Goal: Ask a question: Seek information or help from site administrators or community

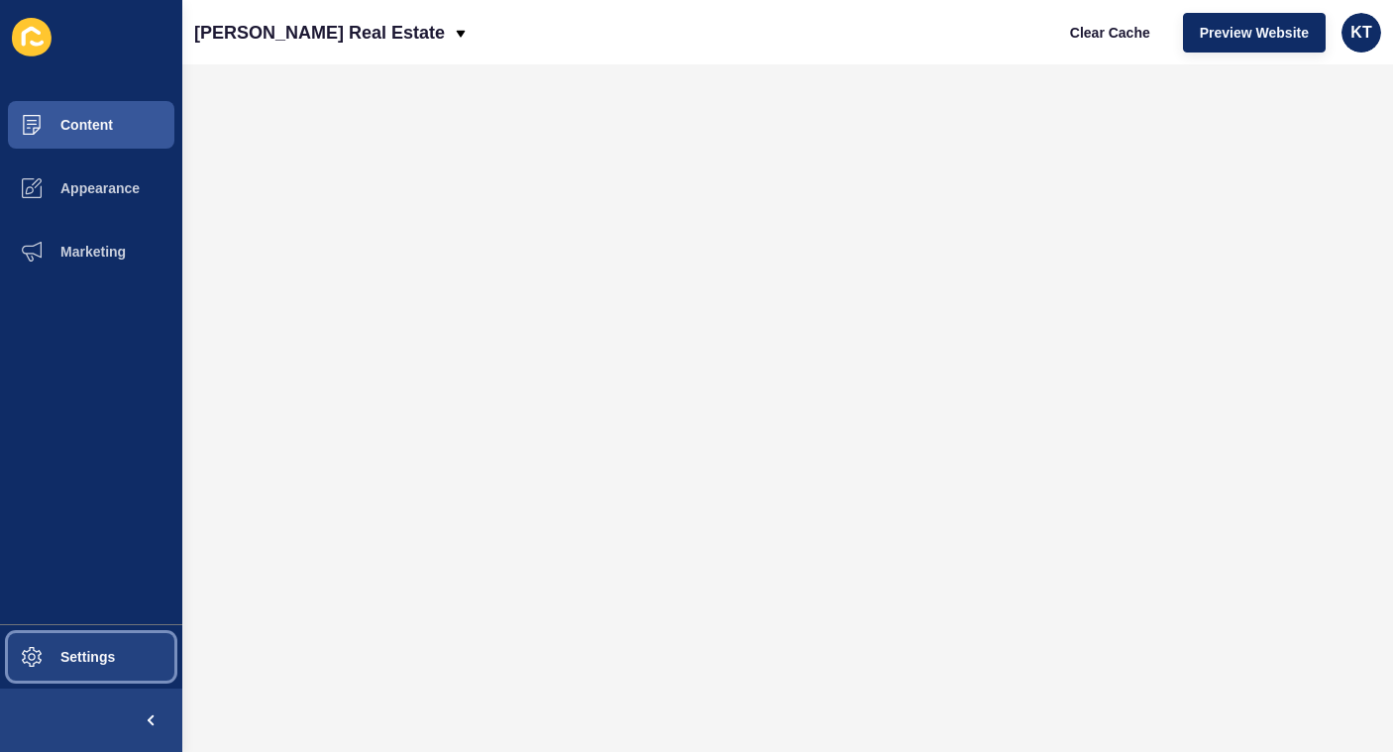
click at [76, 658] on span "Settings" at bounding box center [56, 657] width 118 height 16
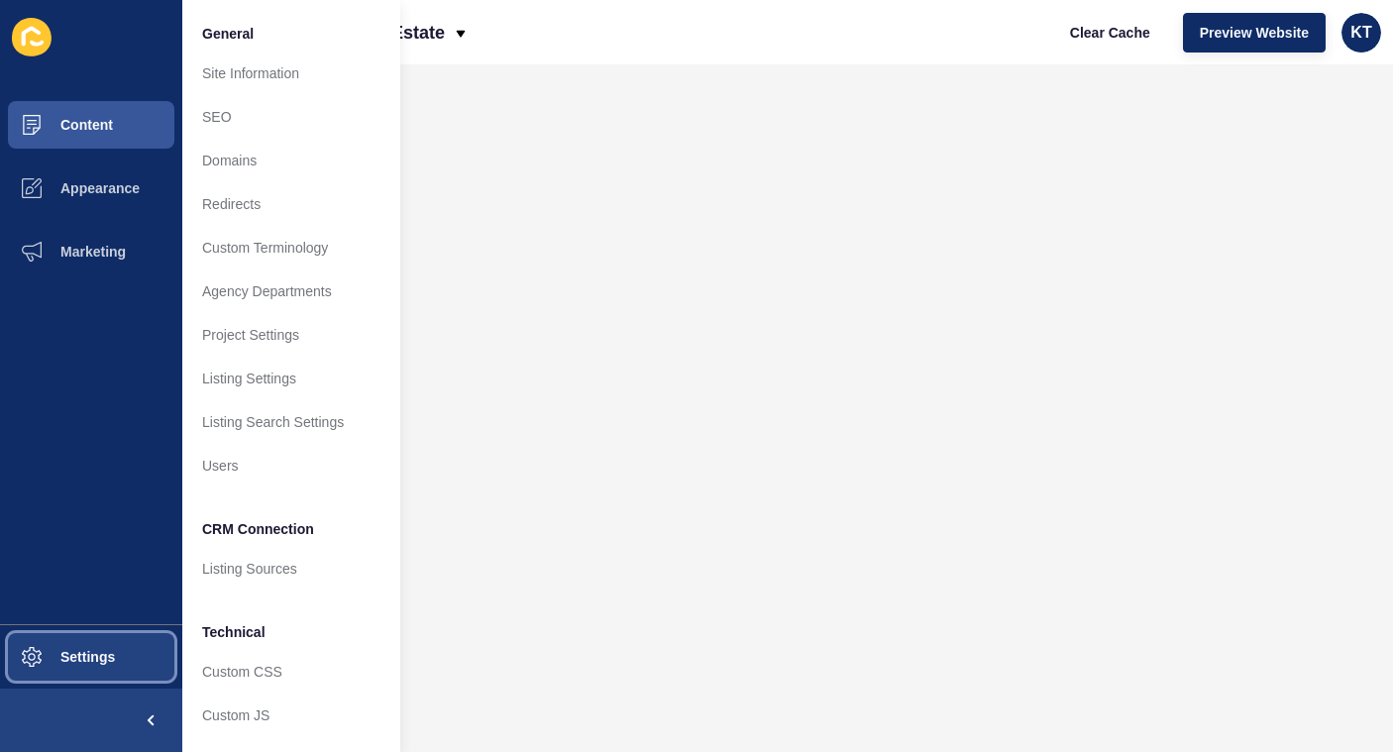
click at [23, 662] on span "Settings" at bounding box center [56, 657] width 118 height 16
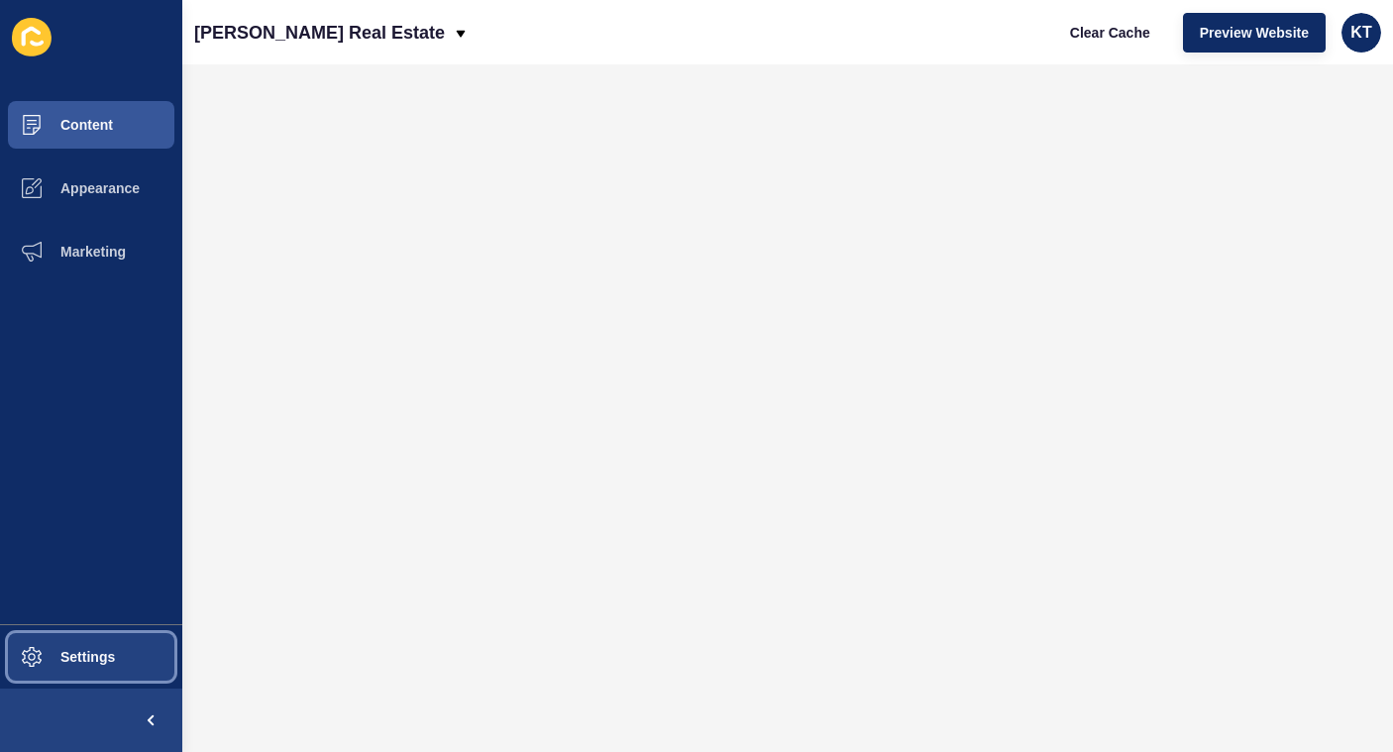
click at [23, 662] on span "Settings" at bounding box center [56, 657] width 118 height 16
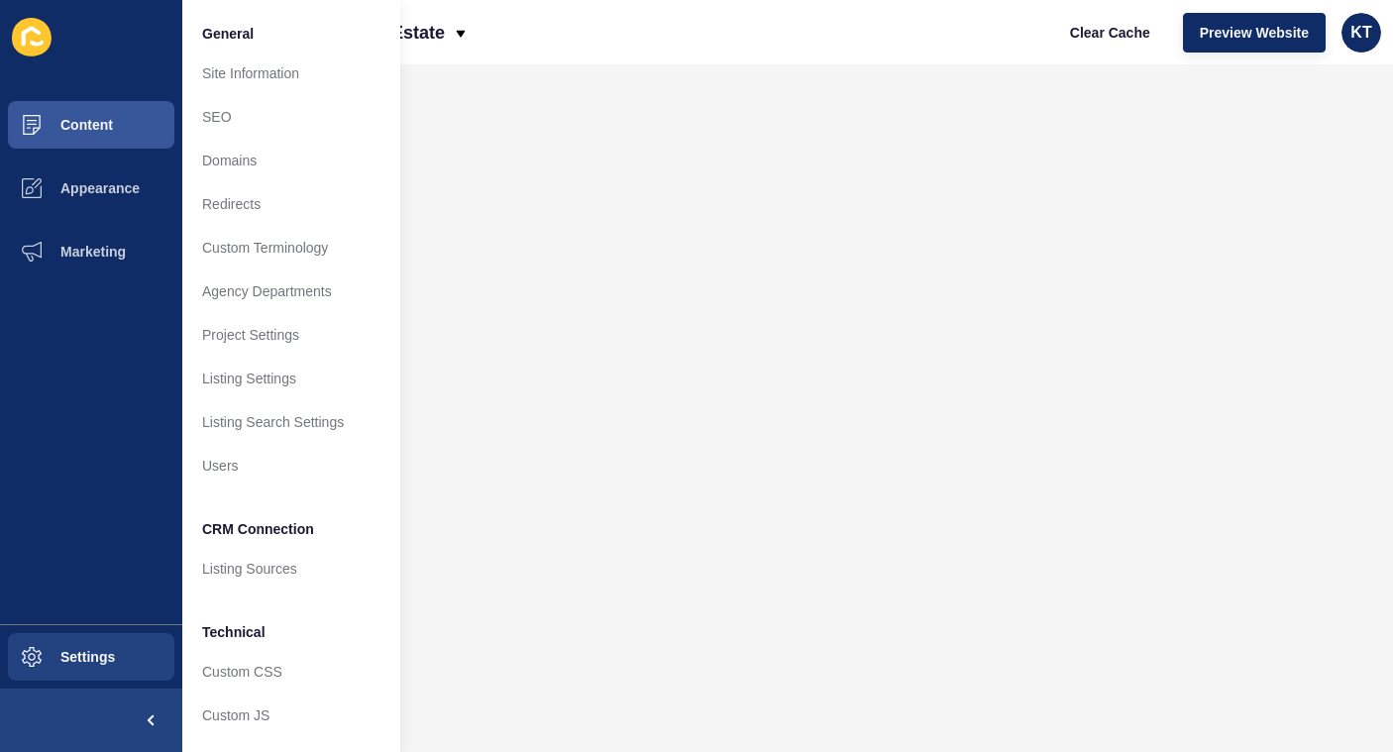
click at [35, 33] on icon at bounding box center [32, 37] width 40 height 39
click at [32, 38] on icon at bounding box center [32, 37] width 40 height 39
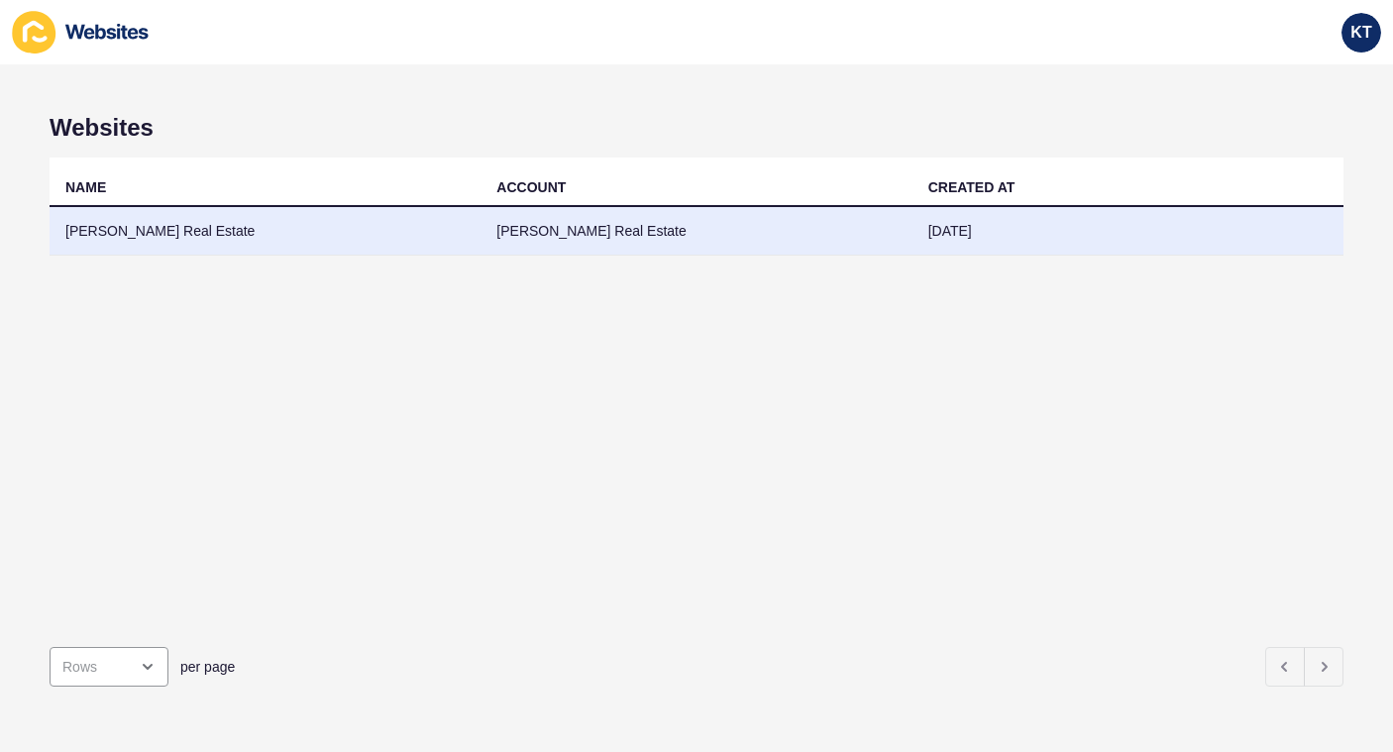
click at [114, 230] on td "[PERSON_NAME] Real Estate" at bounding box center [265, 231] width 431 height 49
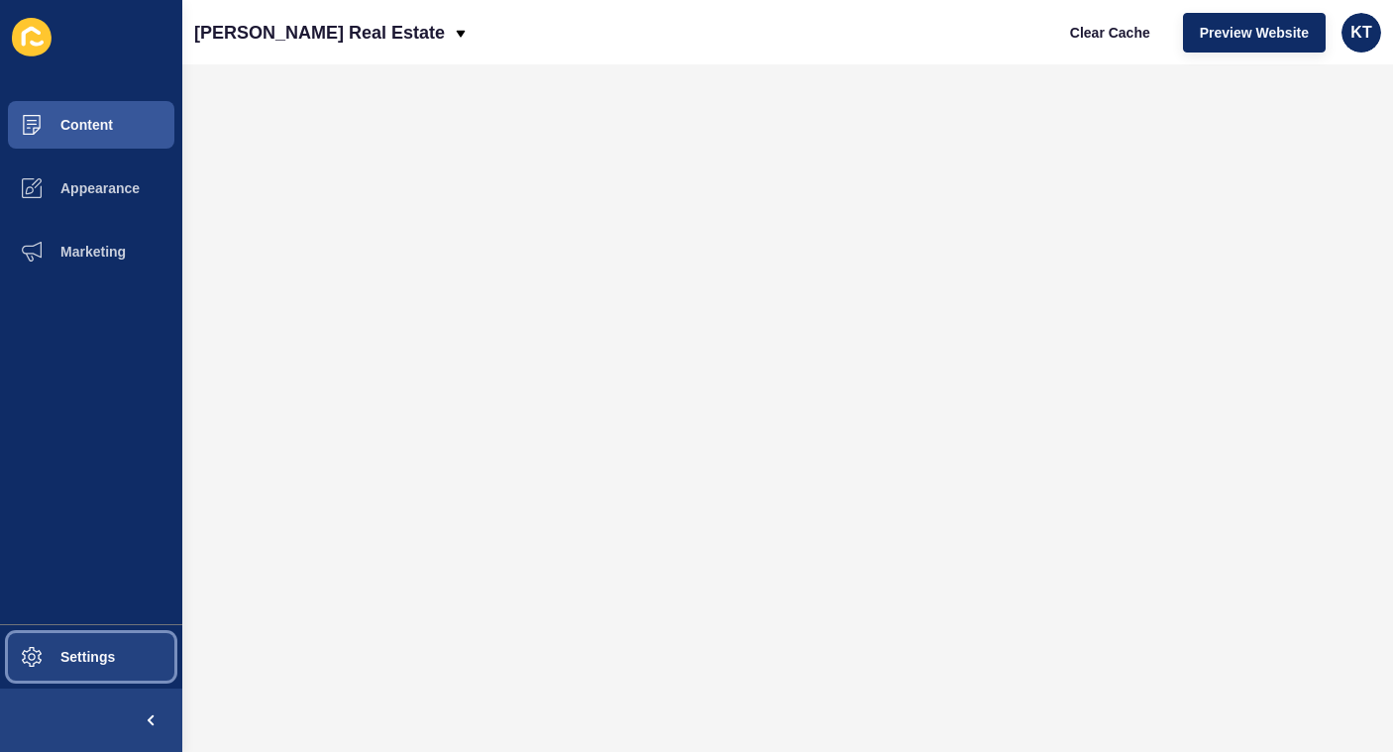
click at [40, 648] on icon at bounding box center [32, 657] width 20 height 20
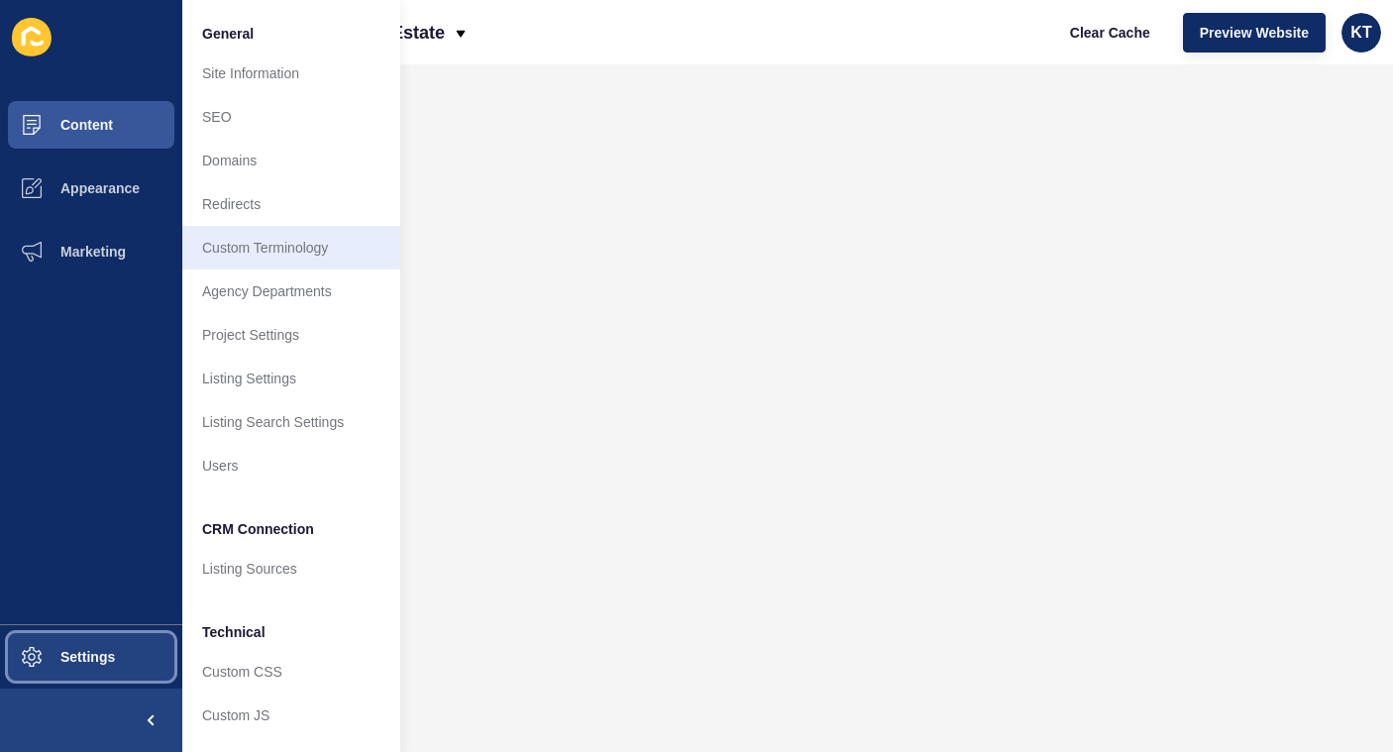
scroll to position [41, 0]
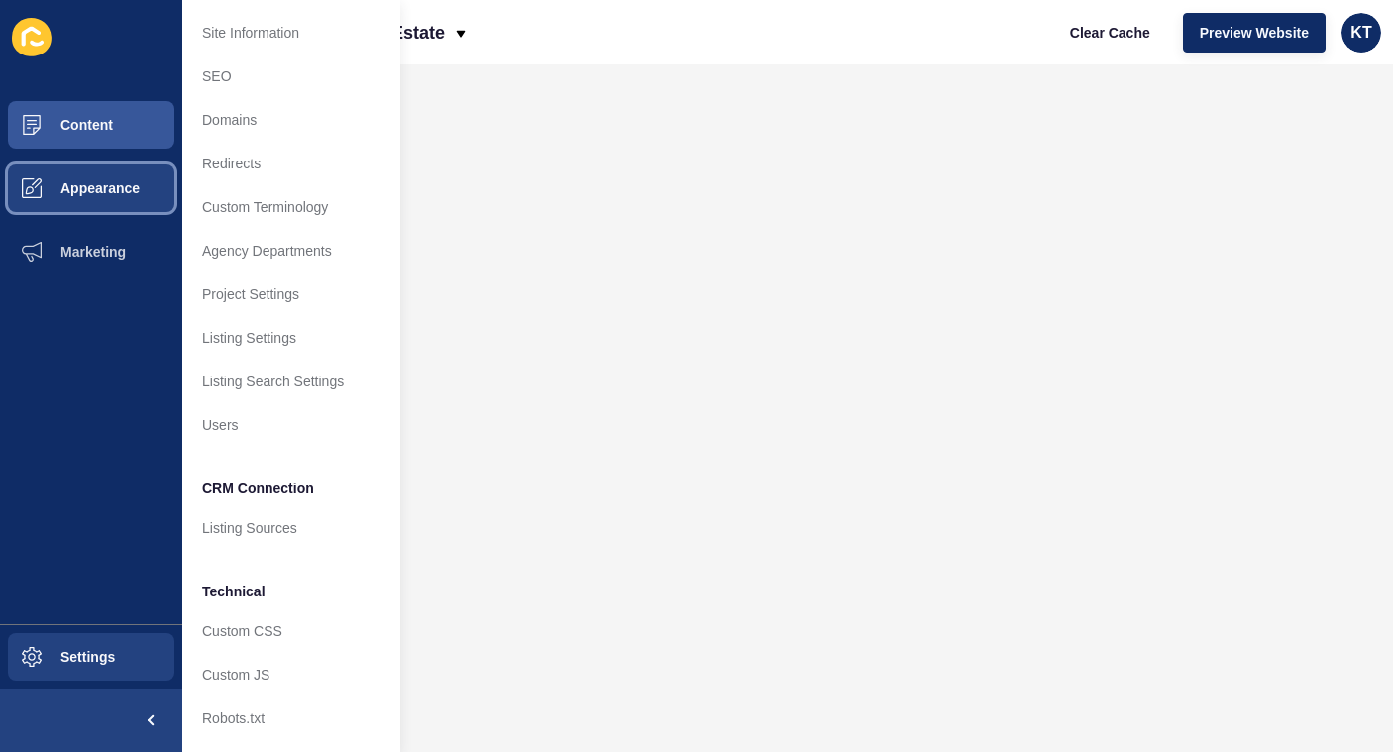
click at [95, 201] on button "Appearance" at bounding box center [91, 188] width 182 height 63
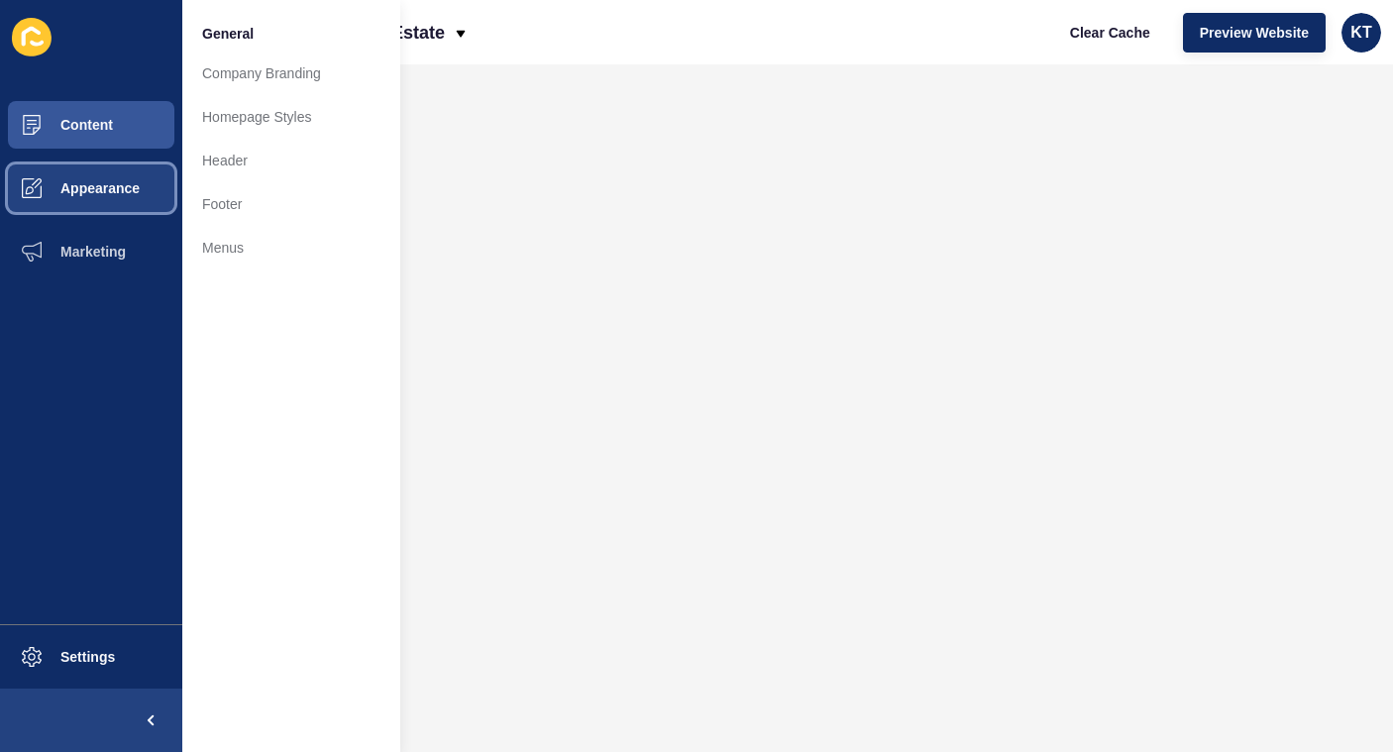
scroll to position [0, 0]
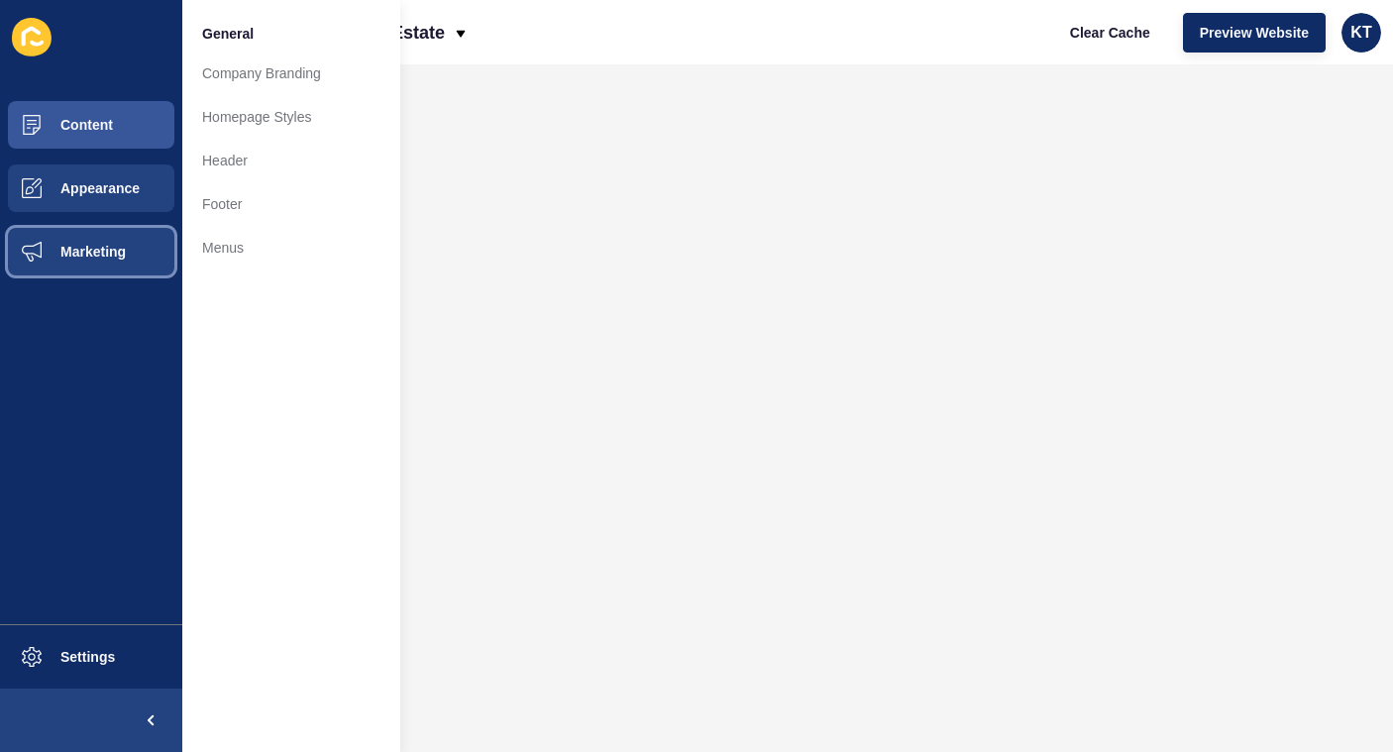
click at [85, 236] on button "Marketing" at bounding box center [91, 251] width 182 height 63
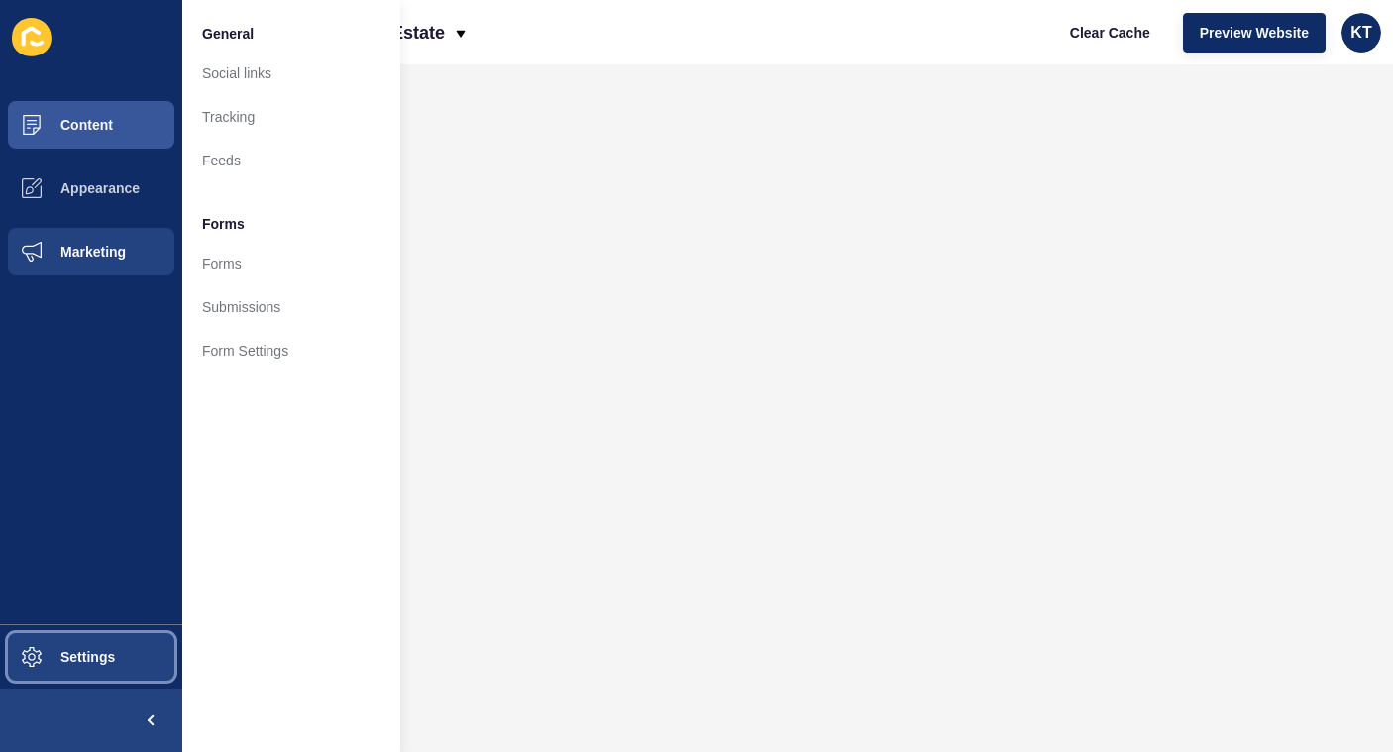
click at [84, 641] on button "Settings" at bounding box center [91, 656] width 182 height 63
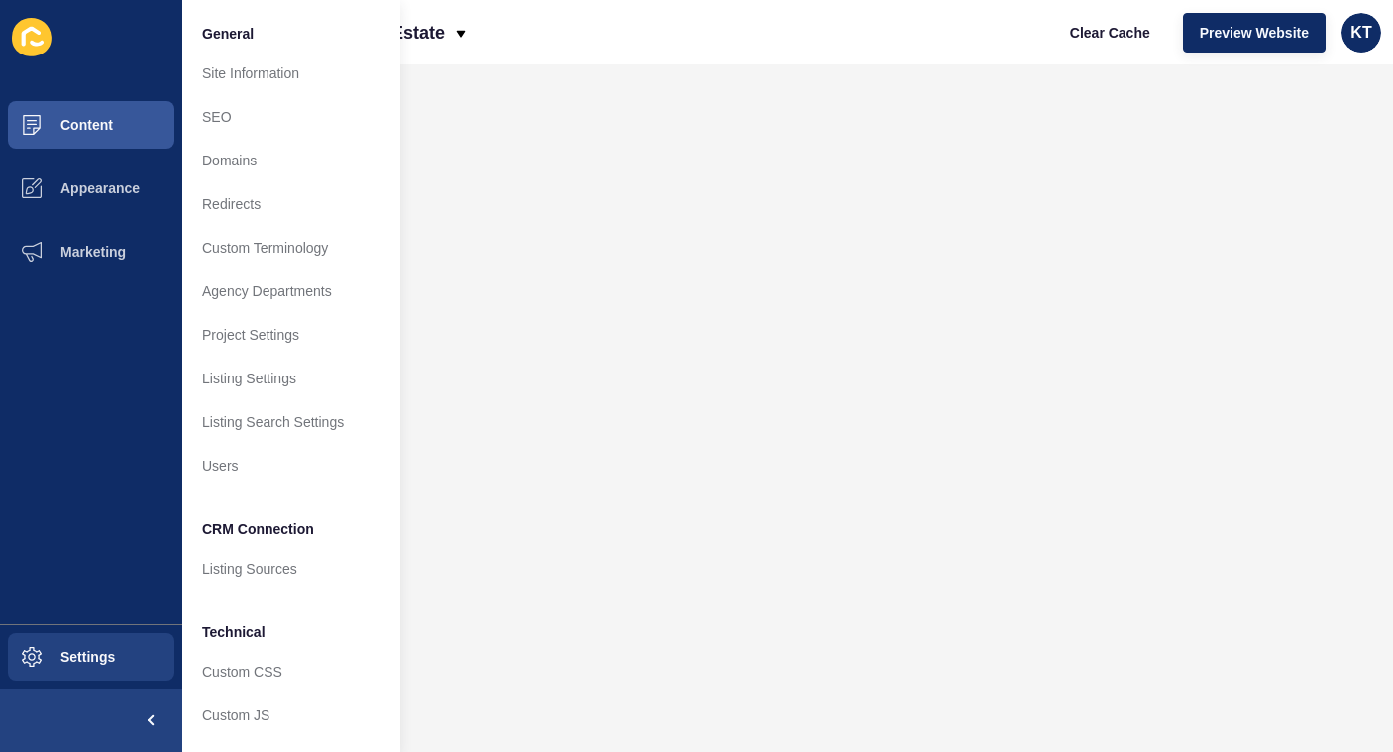
click at [659, 35] on div "[PERSON_NAME] Real Estate Clear Cache Preview Website KT" at bounding box center [787, 32] width 1211 height 64
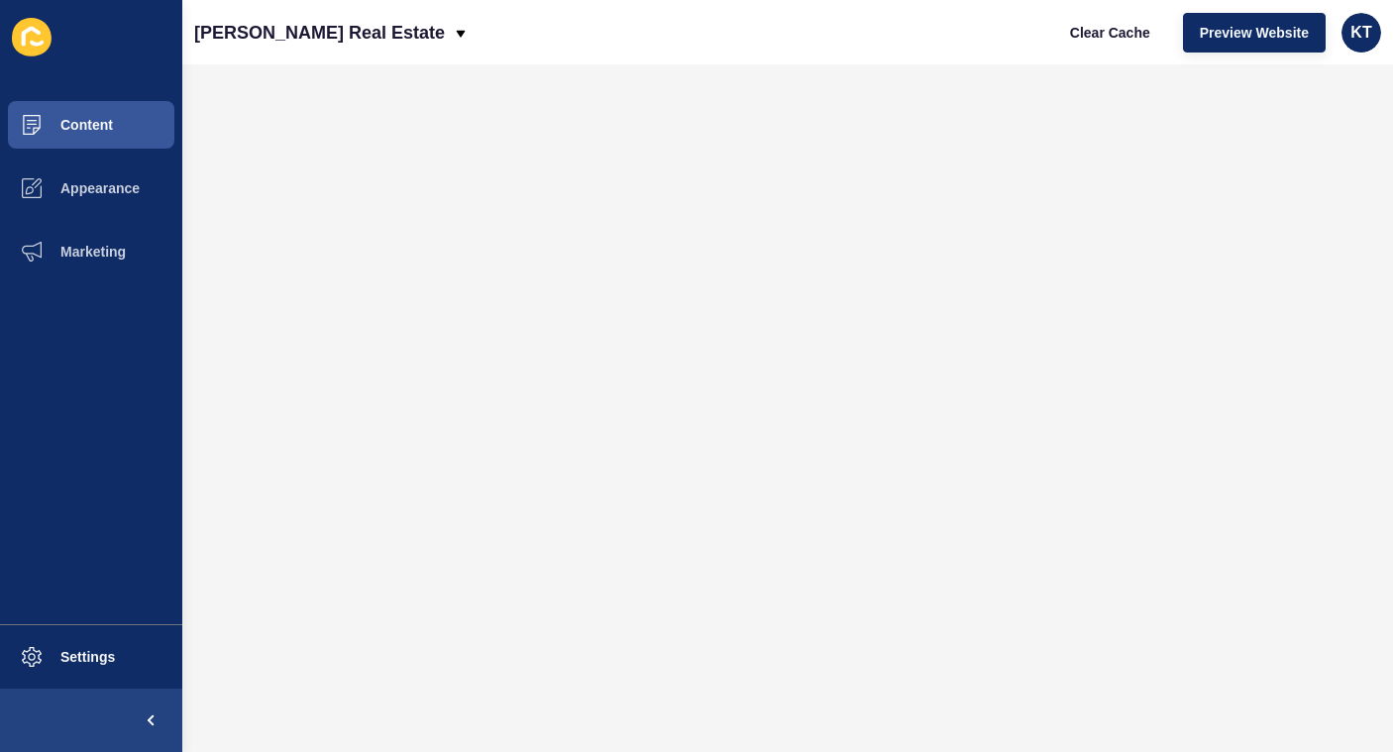
click at [29, 37] on icon at bounding box center [32, 37] width 40 height 39
click at [38, 39] on icon at bounding box center [32, 37] width 40 height 39
click at [1360, 32] on span "KT" at bounding box center [1361, 33] width 21 height 20
click at [1315, 125] on link "Contact Support" at bounding box center [1316, 122] width 146 height 44
